Goal: Information Seeking & Learning: Find specific page/section

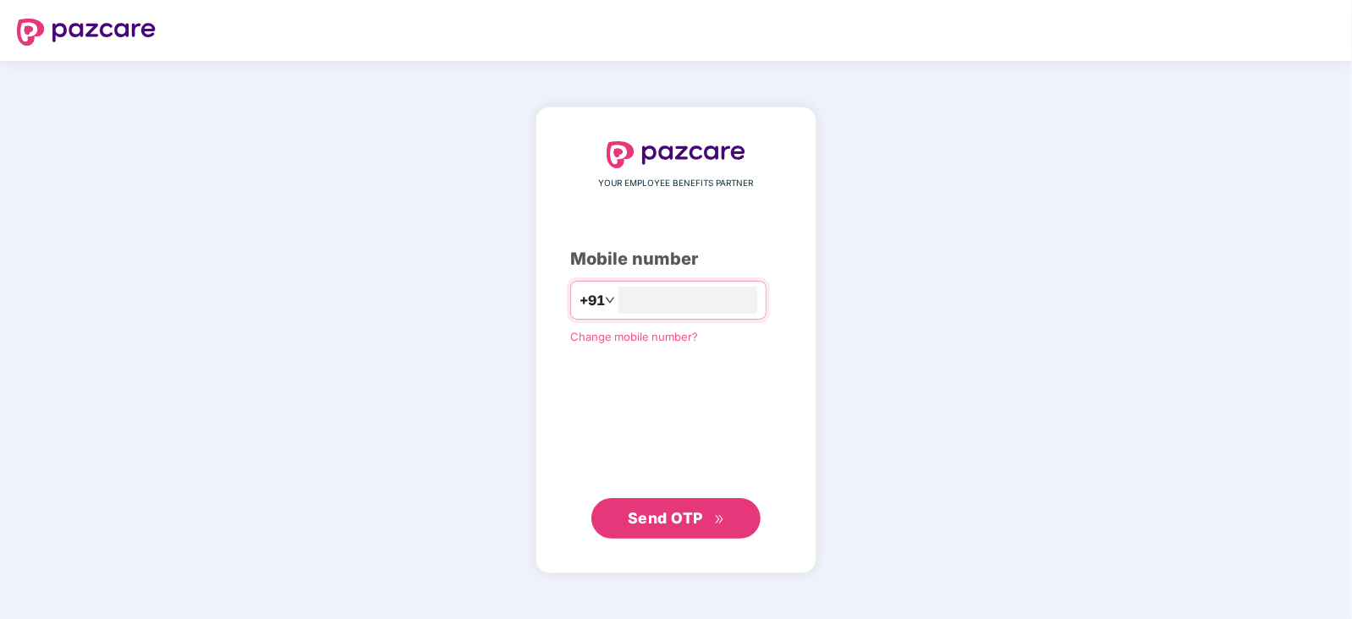
type input "**********"
click at [647, 524] on span "Send OTP" at bounding box center [665, 518] width 75 height 18
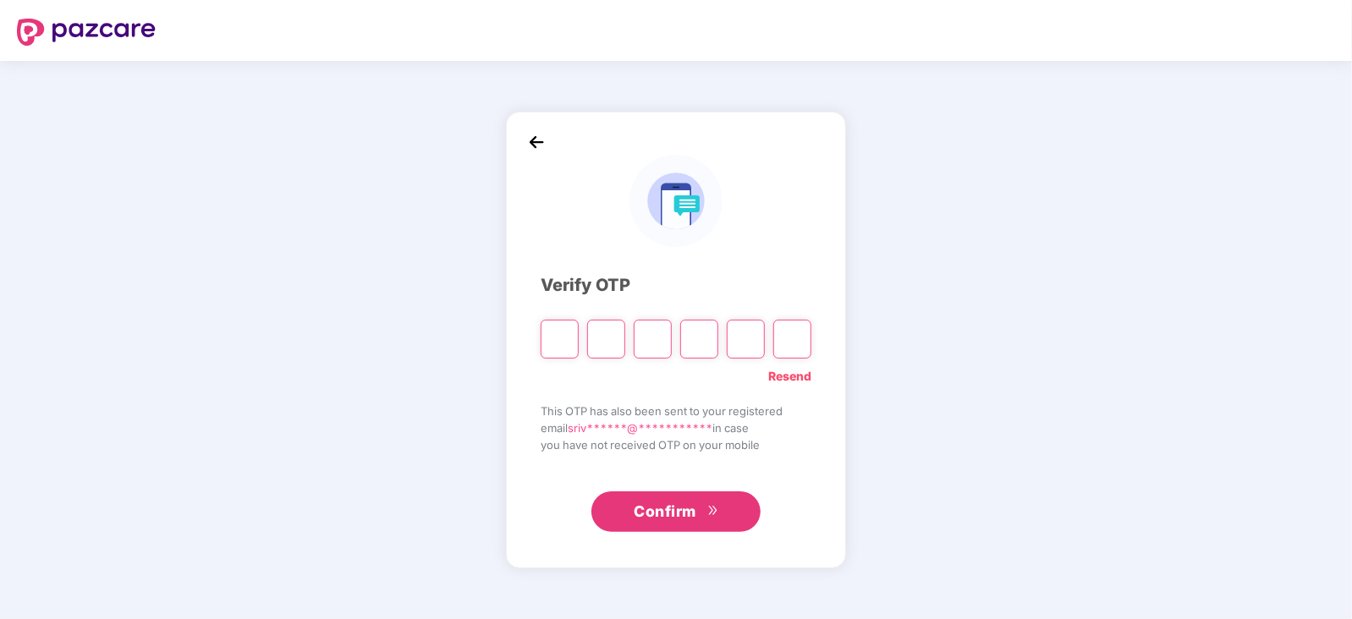
paste input "*"
type input "*"
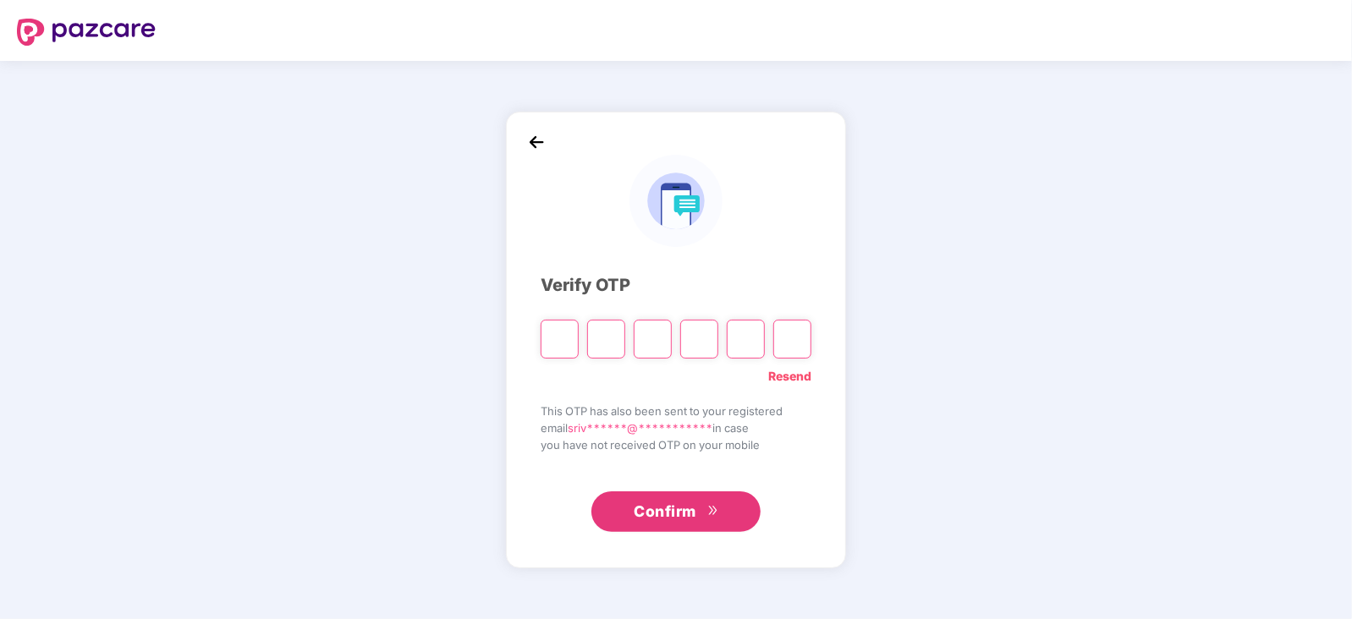
type input "*"
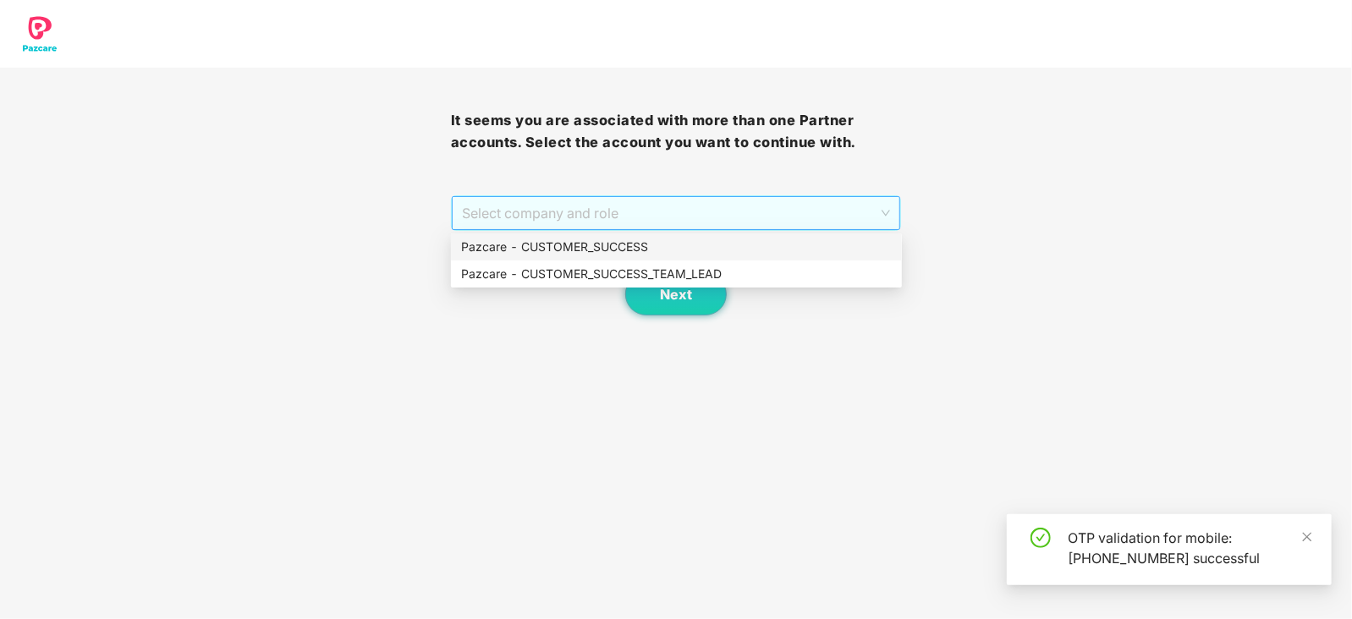
click at [826, 211] on span "Select company and role" at bounding box center [676, 213] width 429 height 32
click at [565, 253] on div "Pazcare - CUSTOMER_SUCCESS" at bounding box center [676, 247] width 431 height 19
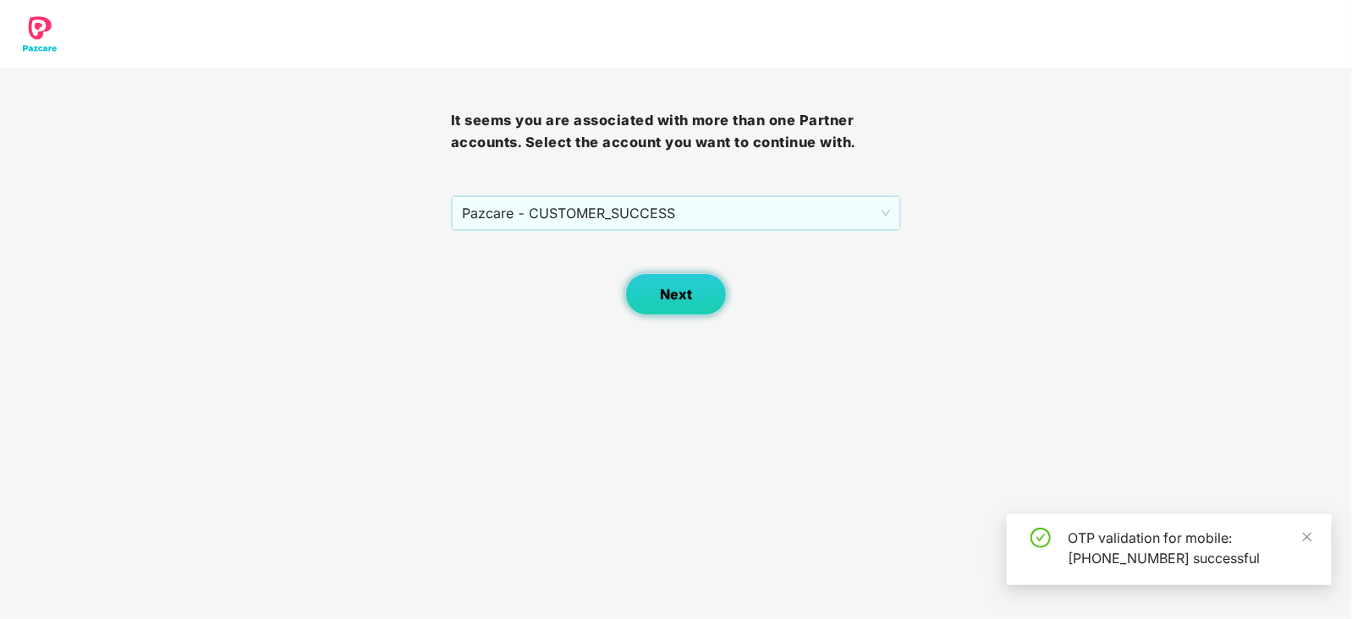
click at [668, 301] on span "Next" at bounding box center [676, 295] width 32 height 16
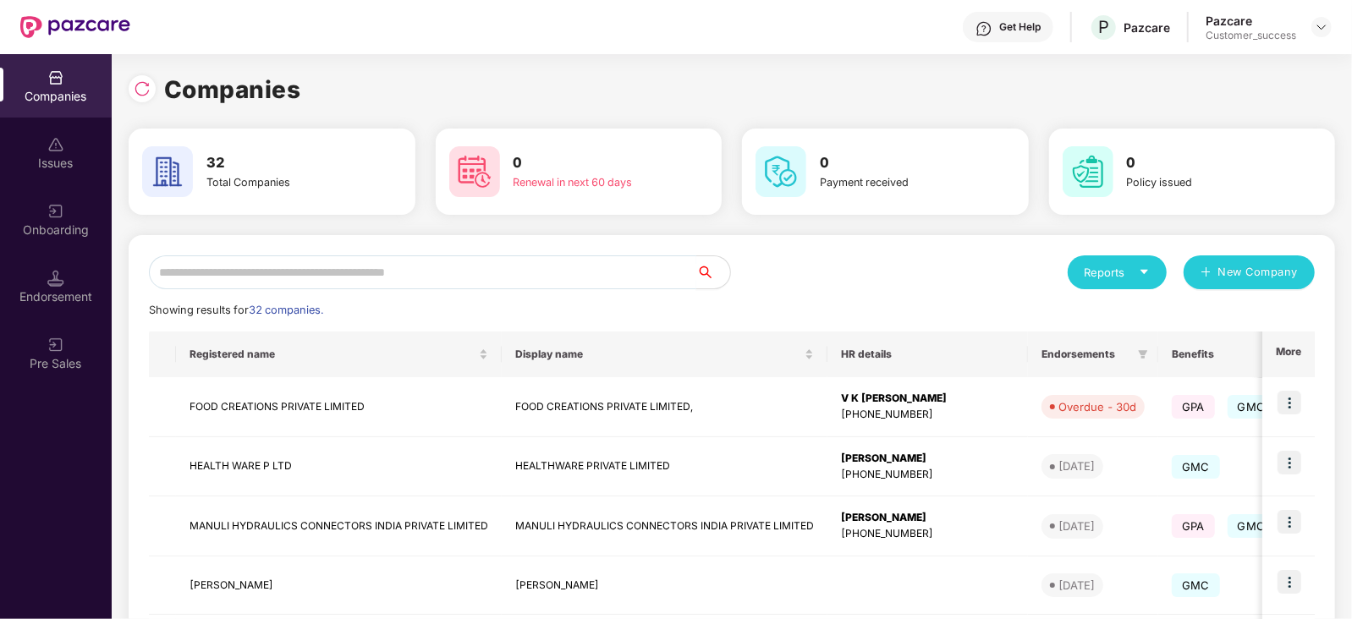
click at [228, 277] on input "text" at bounding box center [422, 272] width 547 height 34
type input "*"
click at [239, 260] on input "***" at bounding box center [422, 272] width 547 height 34
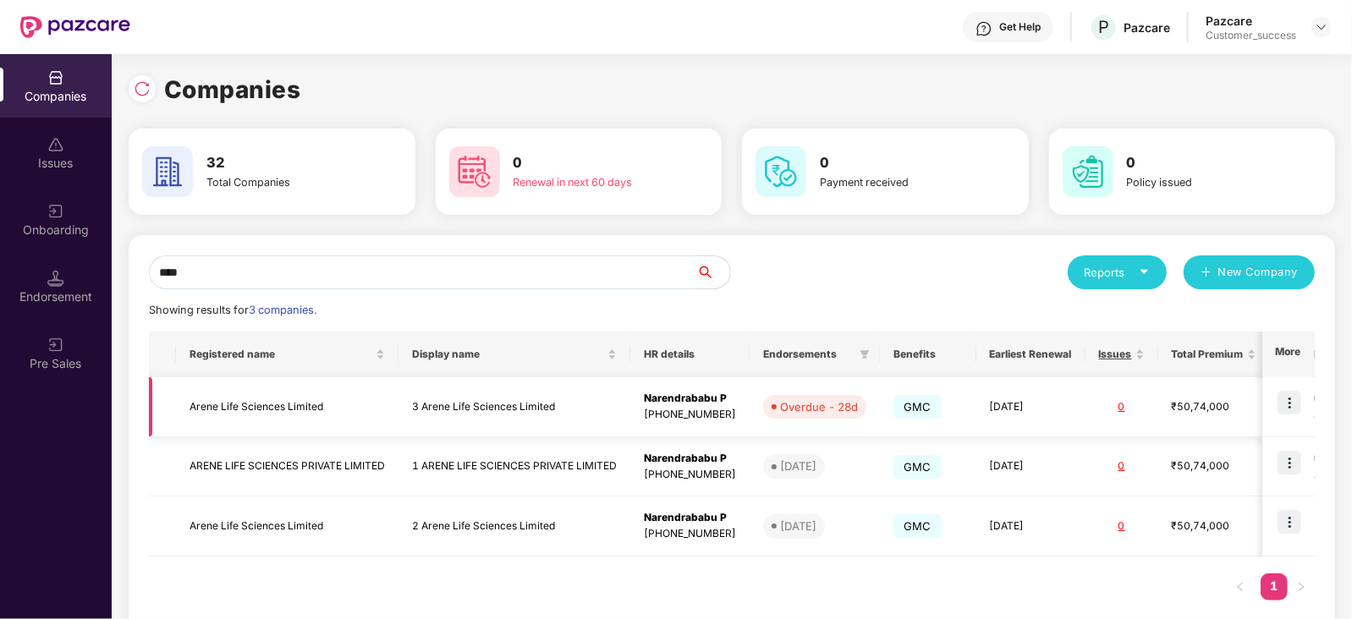
type input "****"
click at [1287, 394] on img at bounding box center [1289, 403] width 24 height 24
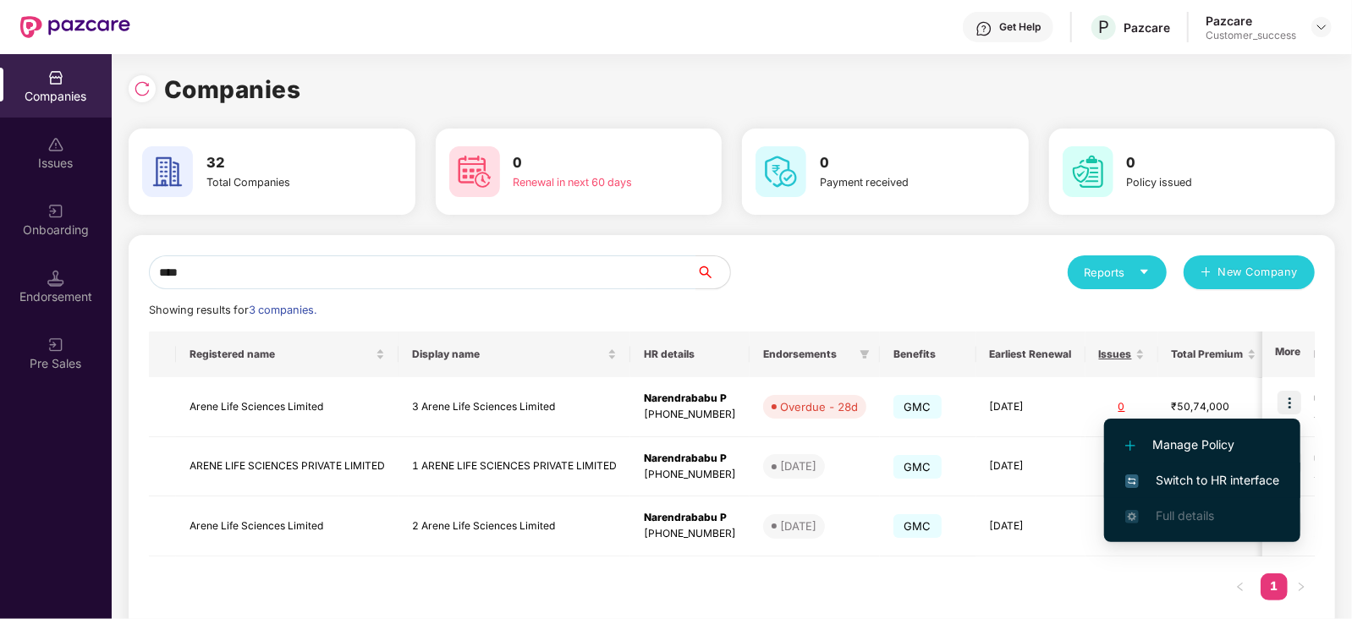
click at [1232, 475] on span "Switch to HR interface" at bounding box center [1202, 480] width 154 height 19
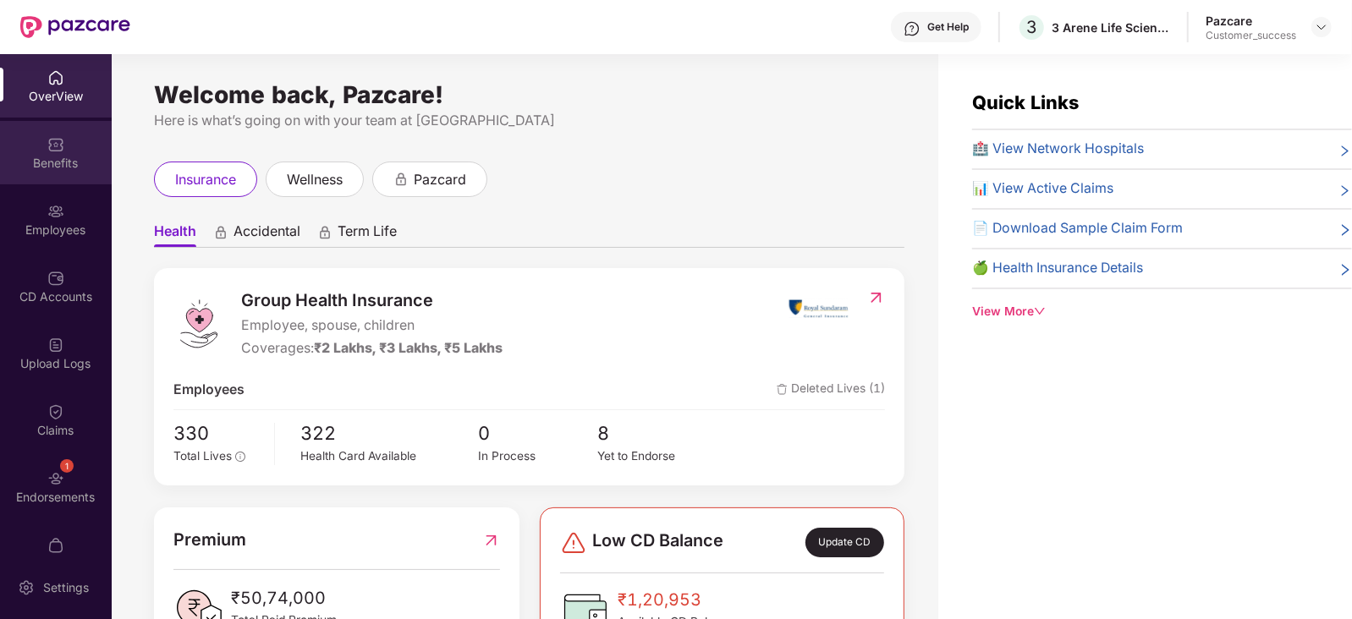
click at [55, 155] on div "Benefits" at bounding box center [56, 163] width 112 height 17
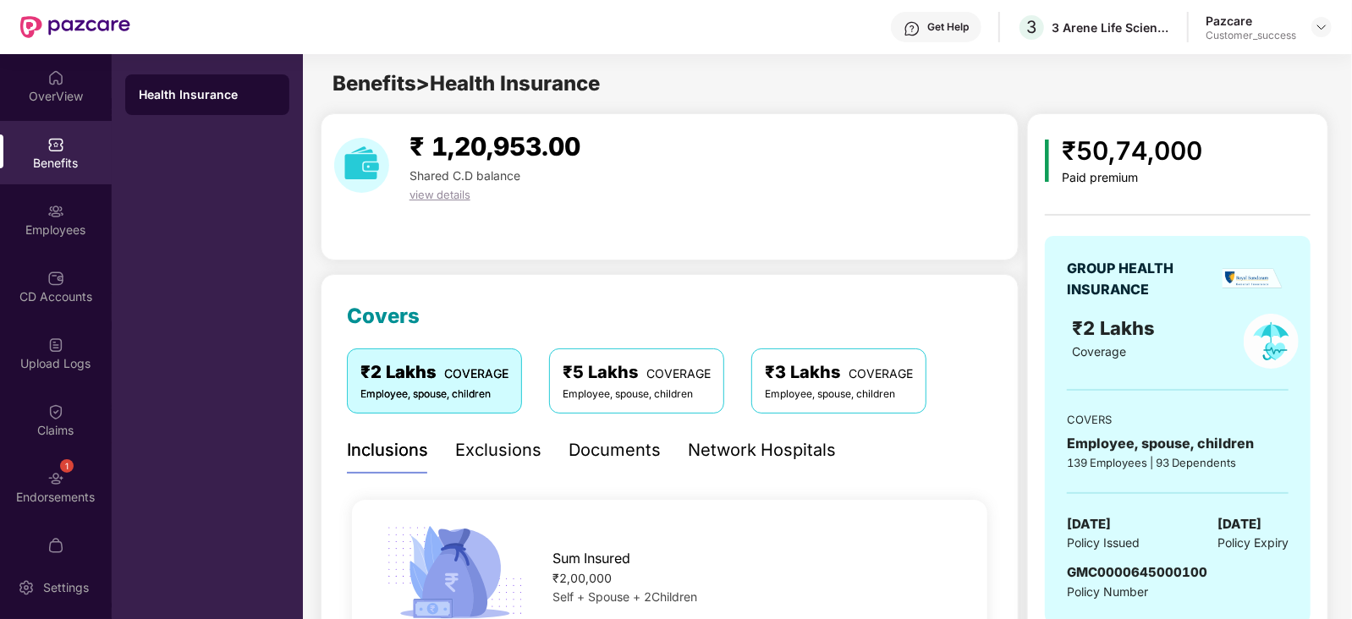
click at [761, 449] on div "Network Hospitals" at bounding box center [762, 450] width 148 height 26
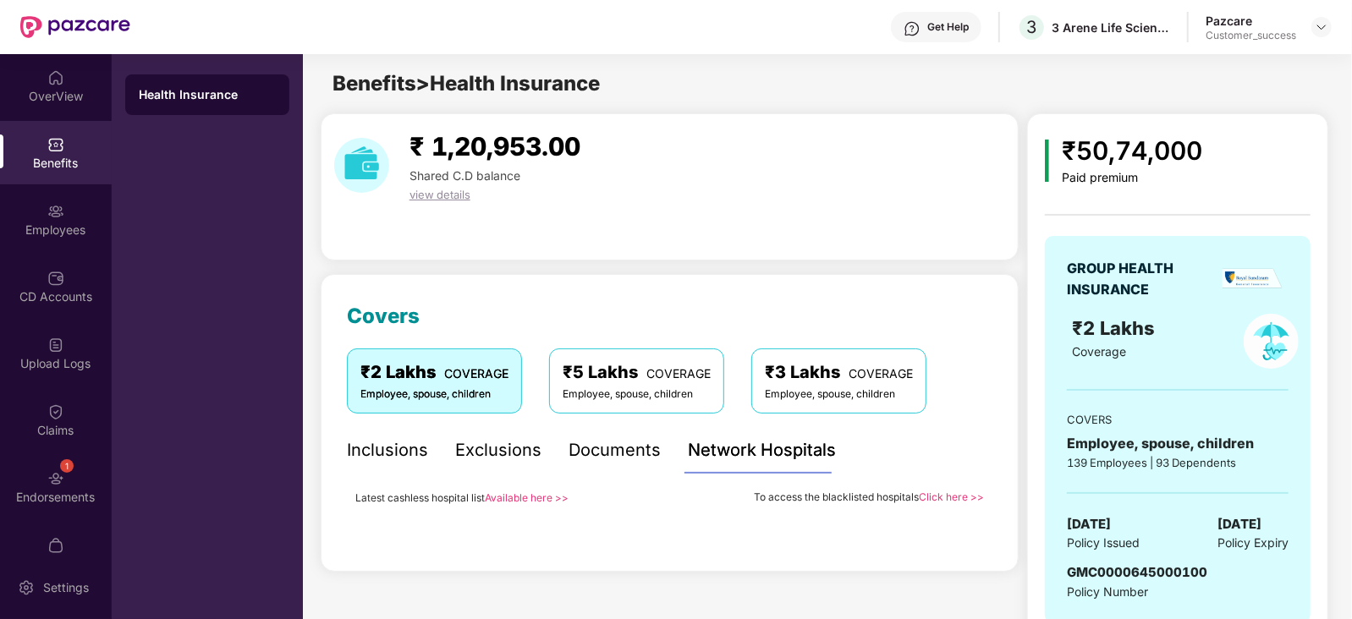
click at [519, 495] on link "Available here >>" at bounding box center [527, 497] width 84 height 13
click at [626, 449] on div "Documents" at bounding box center [614, 450] width 92 height 26
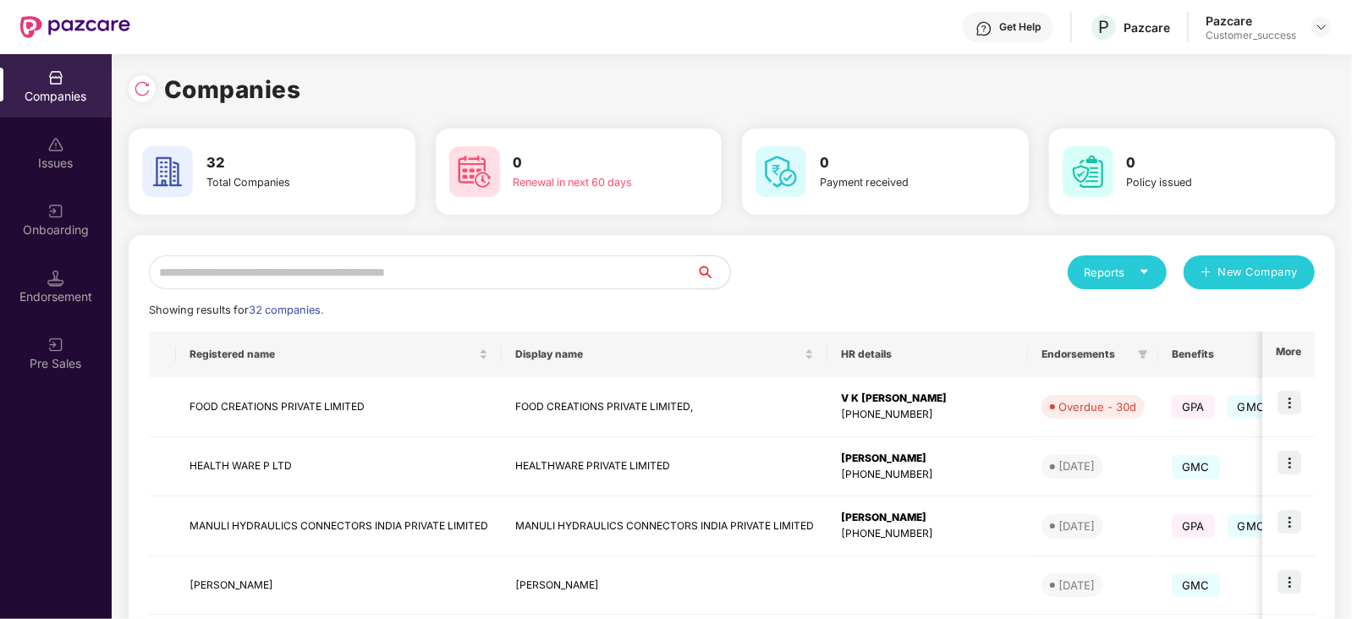
click at [333, 277] on input "text" at bounding box center [422, 272] width 547 height 34
